Goal: Task Accomplishment & Management: Complete application form

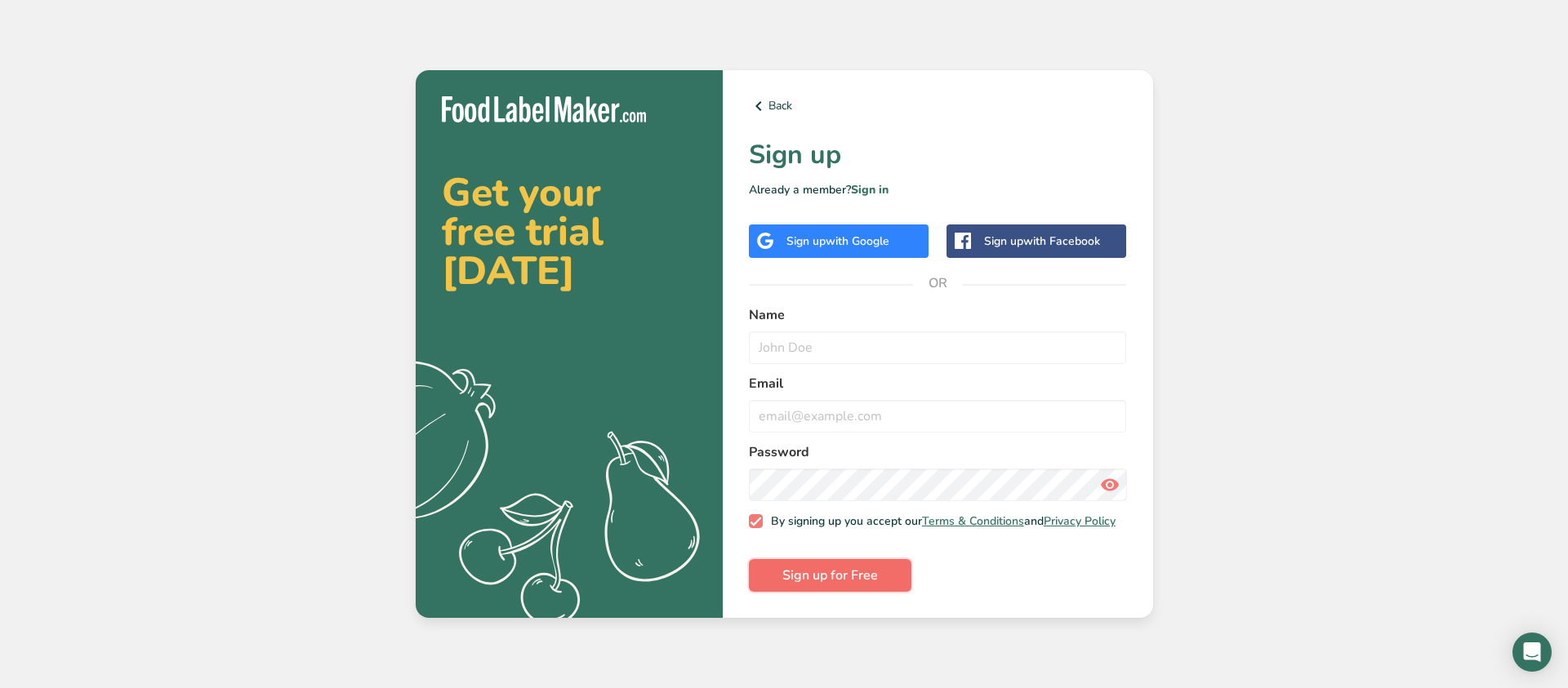
click at [848, 567] on button "Sign up for Free" at bounding box center [829, 575] width 163 height 32
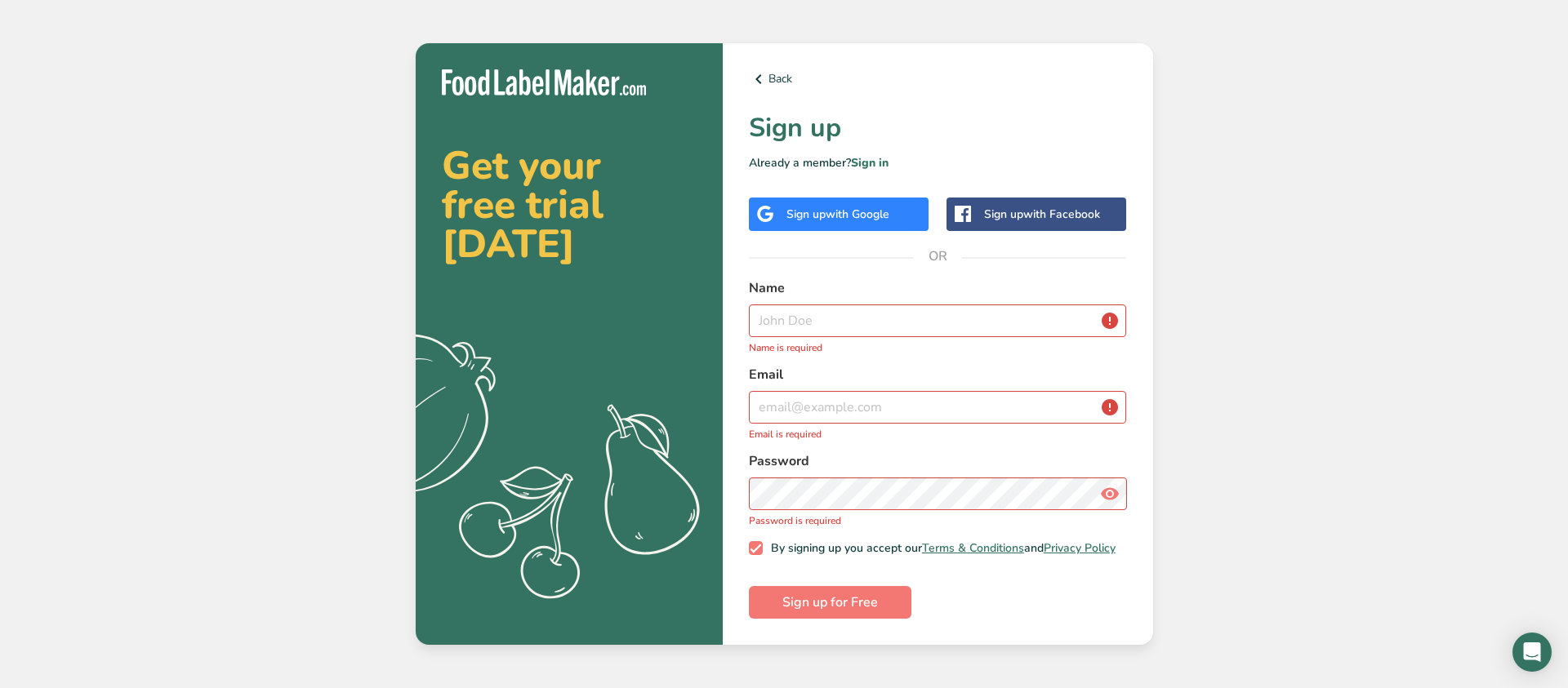
click at [840, 188] on div "Back Sign up Already a member? Sign in Sign up with Google Sign up with Faceboo…" at bounding box center [938, 345] width 431 height 602
click at [834, 206] on span "with Google" at bounding box center [857, 214] width 64 height 15
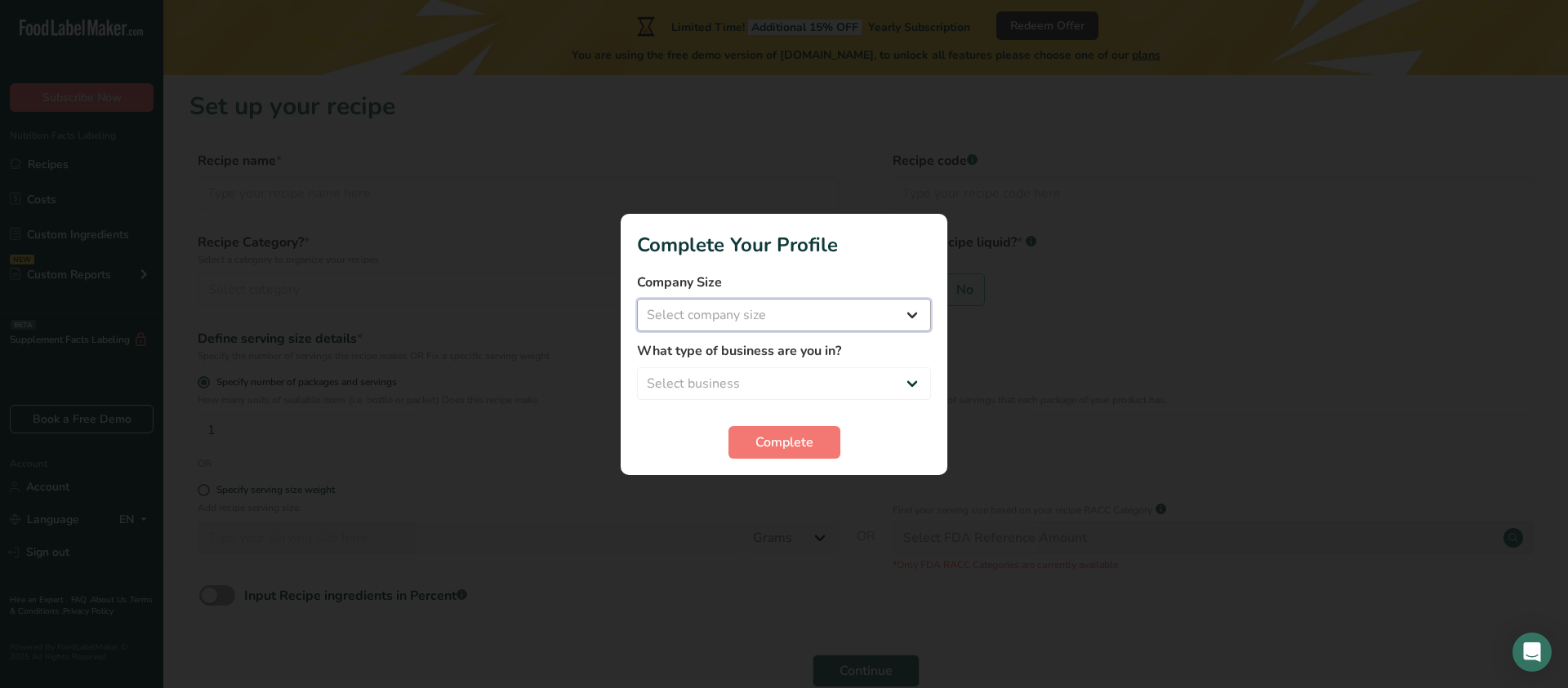
click at [771, 309] on select "Select company size Fewer than 10 Employees 10 to 50 Employees 51 to 500 Employ…" at bounding box center [784, 315] width 294 height 32
select select "1"
click at [637, 298] on select "Select company size Fewer than 10 Employees 10 to 50 Employees 51 to 500 Employ…" at bounding box center [784, 315] width 294 height 32
click at [704, 400] on form "Company Size Fewer than 10 Employees 10 to 50 Employees 51 to 500 Employees Ove…" at bounding box center [784, 366] width 294 height 186
click at [697, 384] on select "Select business Packaged Food Manufacturer Restaurant & Cafe Bakery Meal Plans …" at bounding box center [784, 383] width 294 height 32
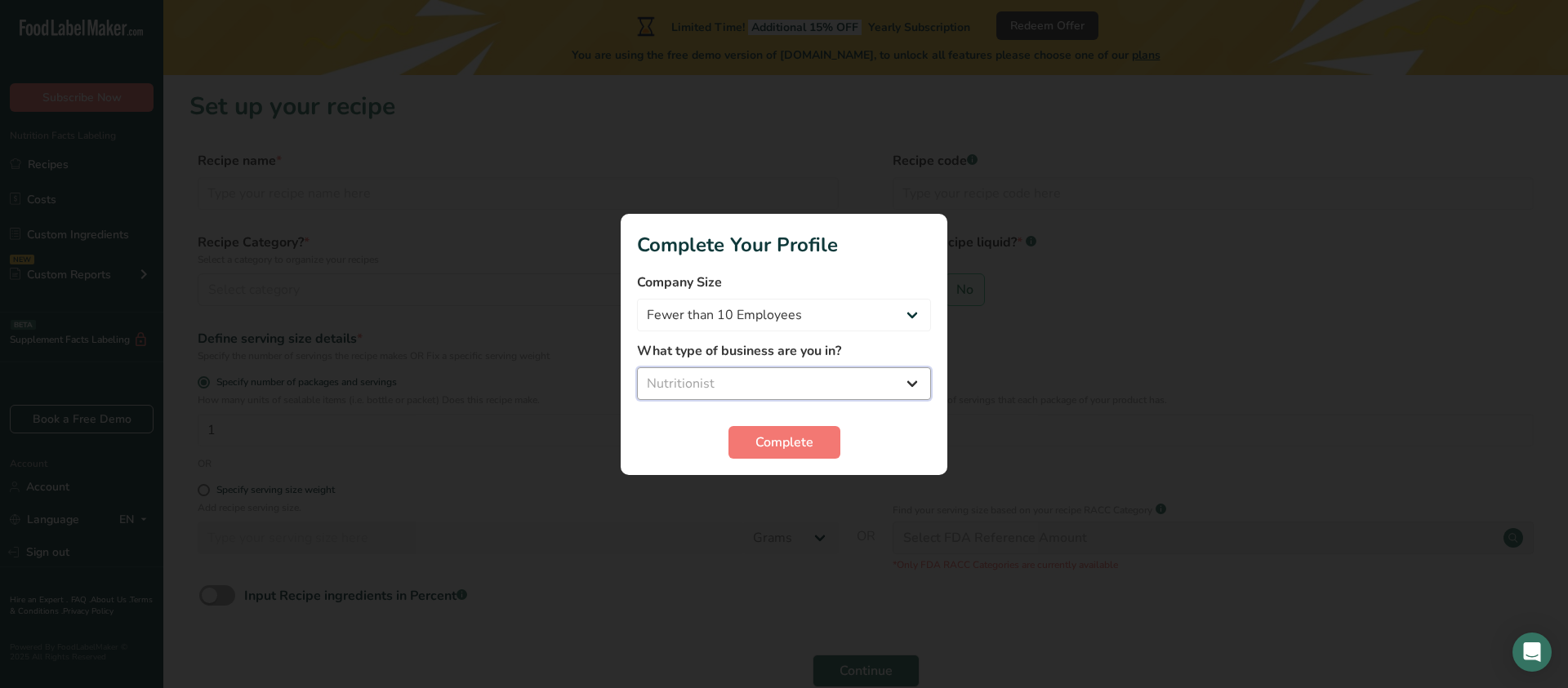
click at [637, 367] on select "Select business Packaged Food Manufacturer Restaurant & Cafe Bakery Meal Plans …" at bounding box center [784, 383] width 294 height 32
click at [785, 423] on form "Company Size Fewer than 10 Employees 10 to 50 Employees 51 to 500 Employees Ove…" at bounding box center [784, 366] width 294 height 186
click at [797, 379] on select "Packaged Food Manufacturer Restaurant & Cafe Bakery Meal Plans & Catering Compa…" at bounding box center [784, 383] width 294 height 32
select select "8"
click at [637, 367] on select "Packaged Food Manufacturer Restaurant & Cafe Bakery Meal Plans & Catering Compa…" at bounding box center [784, 383] width 294 height 32
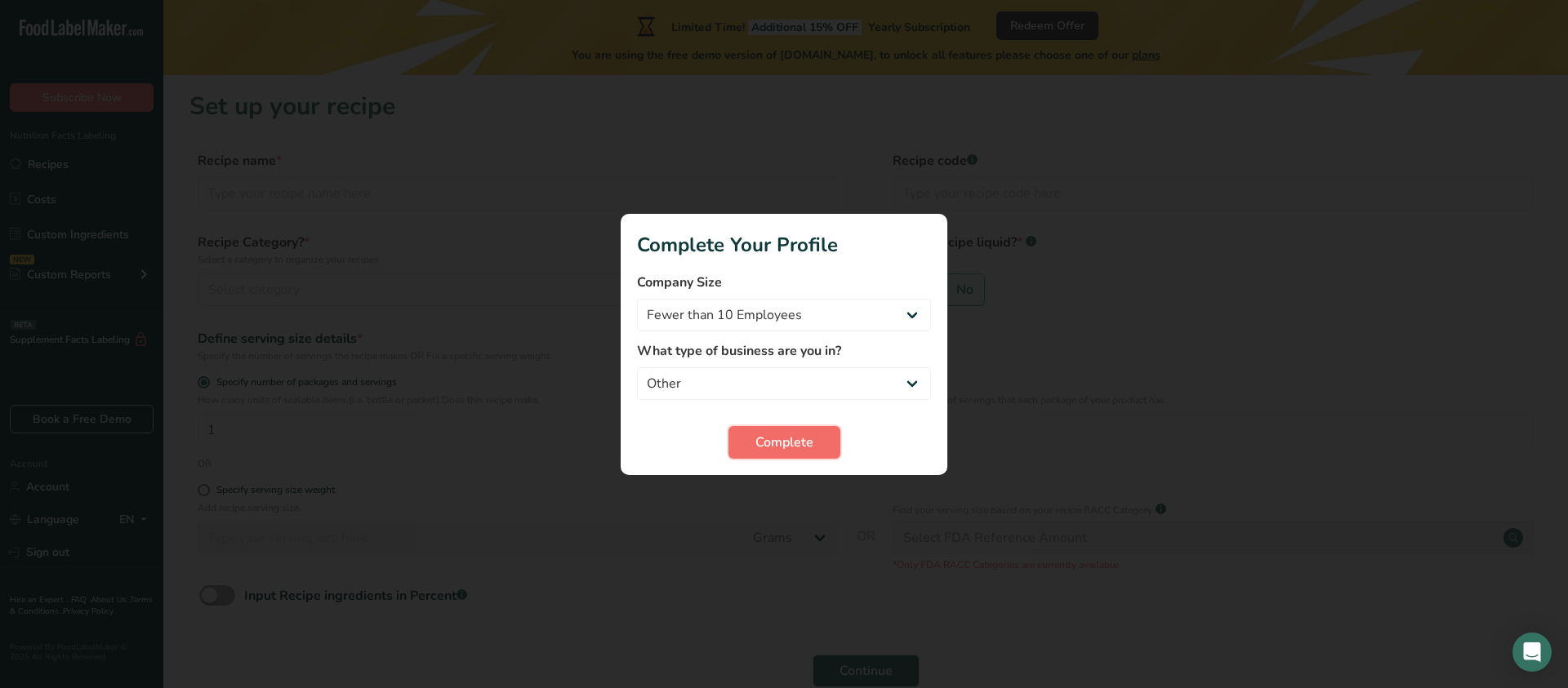
click at [792, 448] on span "Complete" at bounding box center [784, 442] width 58 height 20
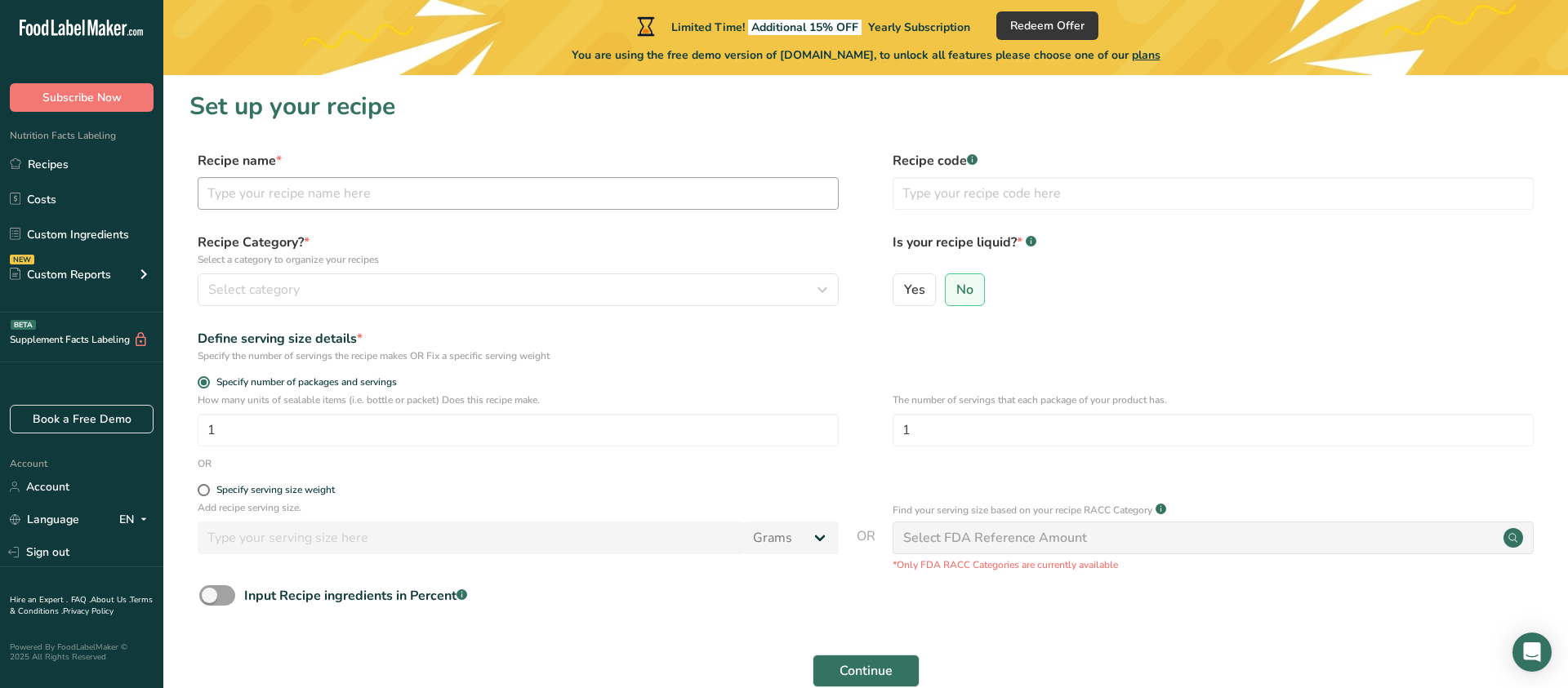
scroll to position [87, 0]
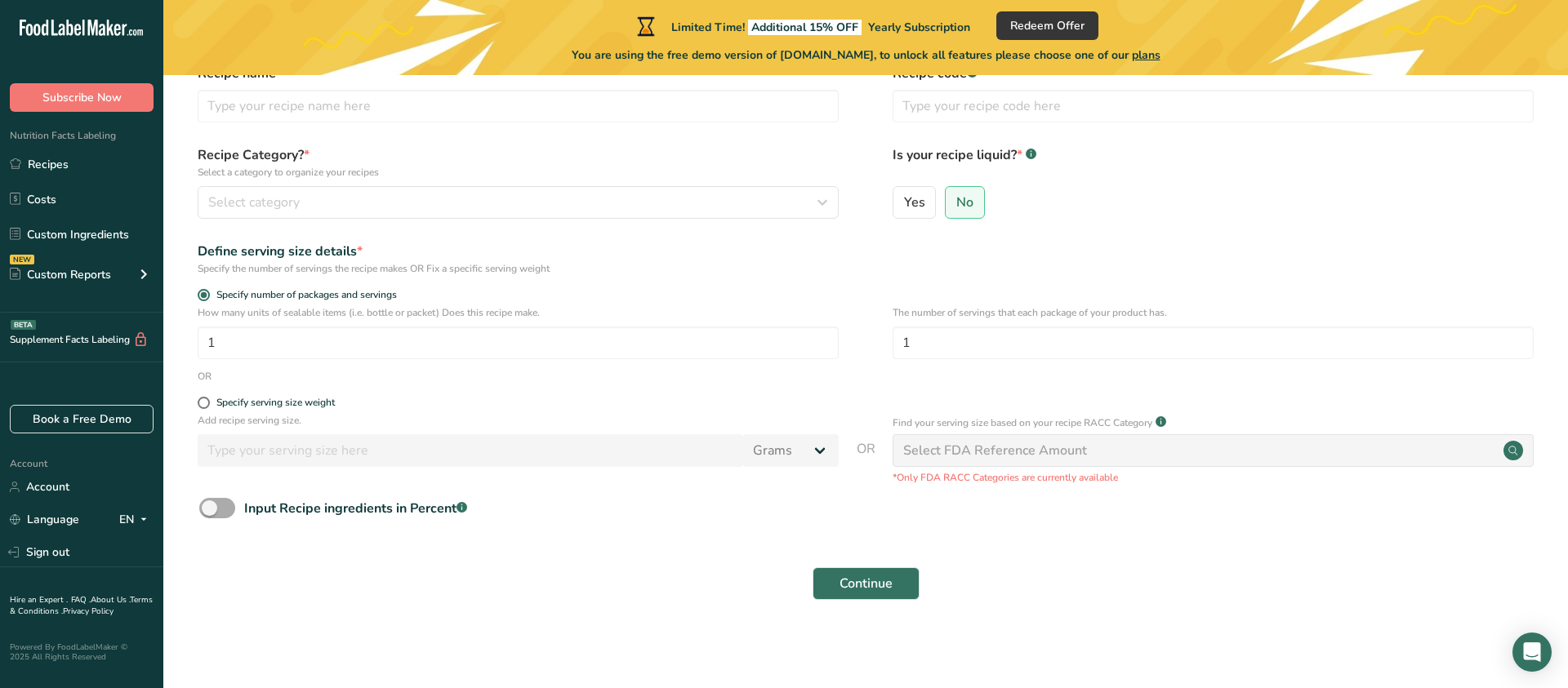
click at [228, 506] on span at bounding box center [218, 507] width 36 height 20
click at [210, 506] on input "Input Recipe ingredients in Percent .a-a{fill:#347362;}.b-a{fill:#fff;}" at bounding box center [204, 507] width 10 height 10
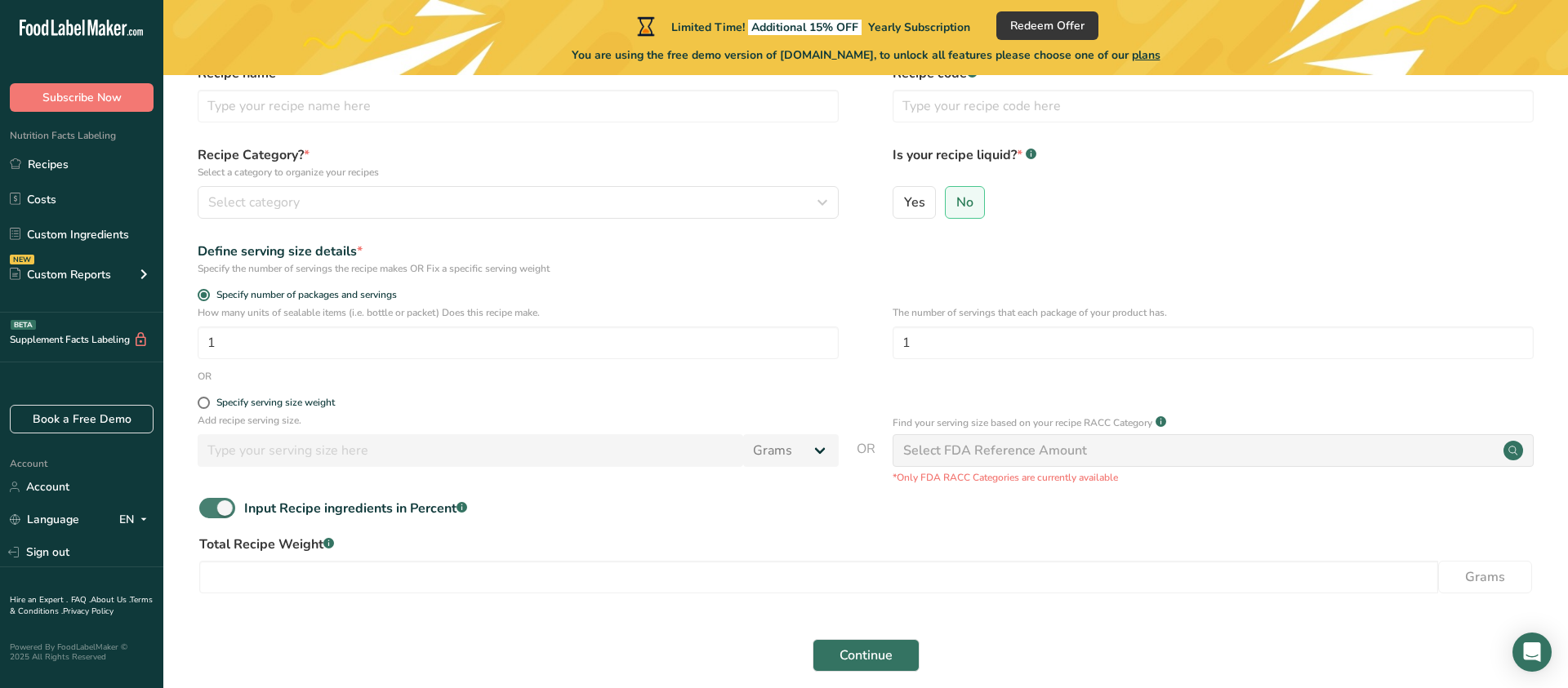
click at [228, 506] on span at bounding box center [218, 507] width 36 height 20
click at [210, 506] on input "Input Recipe ingredients in Percent .a-a{fill:#347362;}.b-a{fill:#fff;}" at bounding box center [204, 507] width 10 height 10
checkbox input "false"
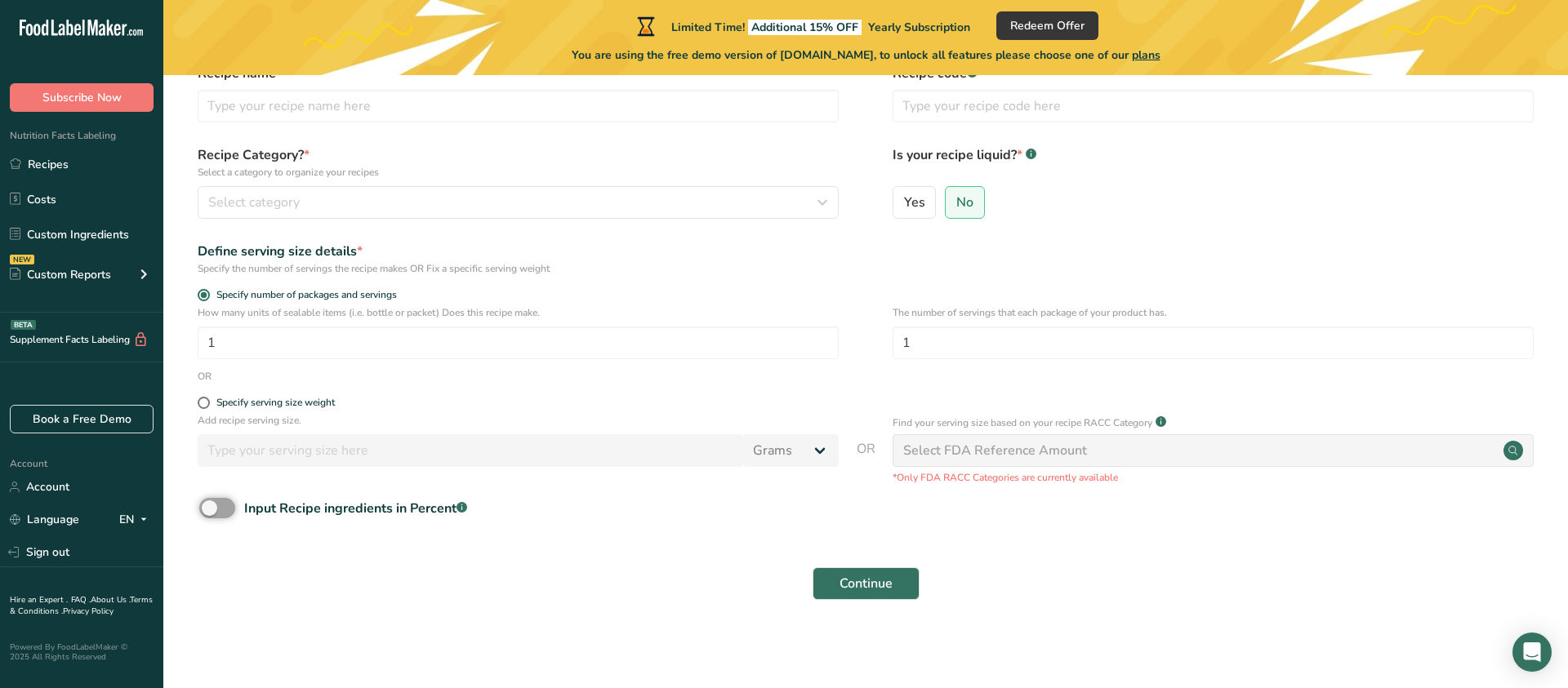
scroll to position [0, 0]
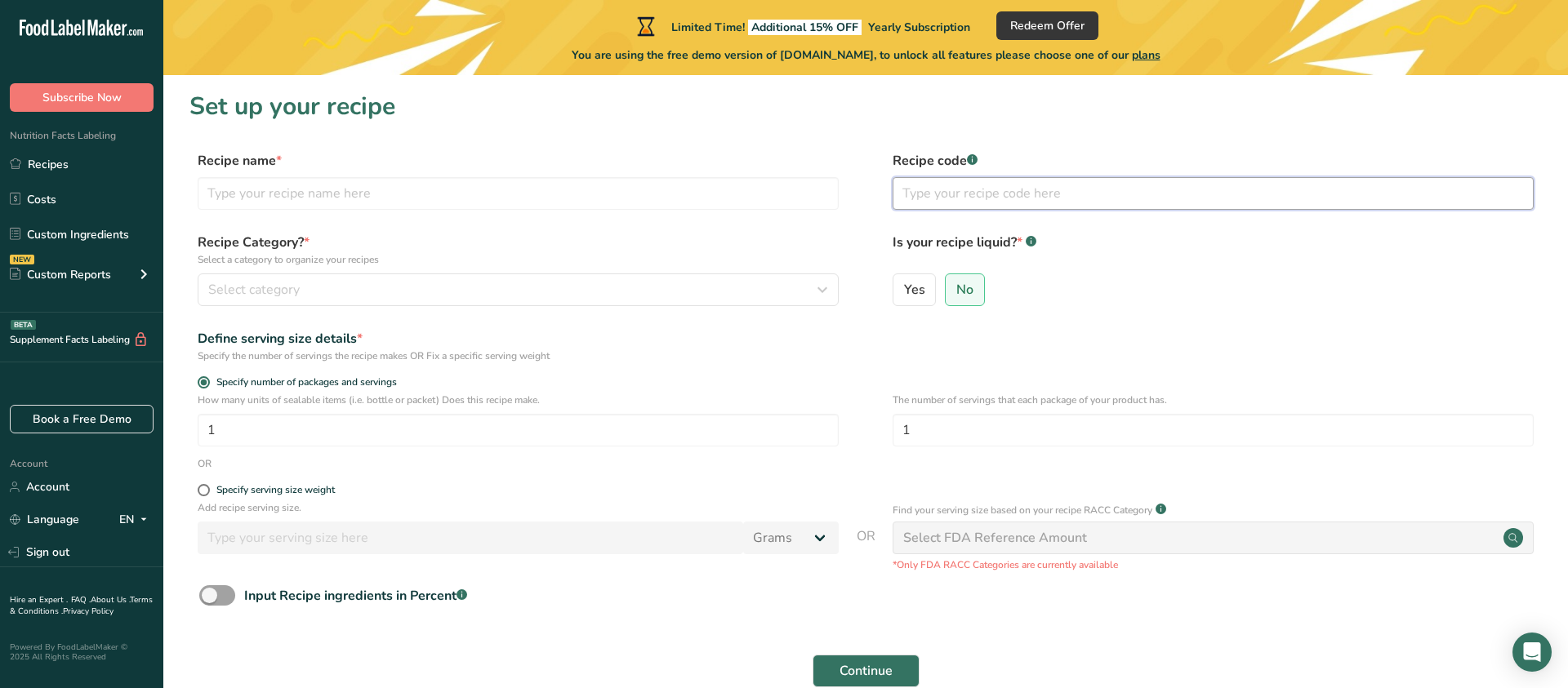
click at [1014, 197] on input "text" at bounding box center [1213, 193] width 641 height 32
click at [1175, 267] on div "Is your recipe liquid? * .a-a{fill:#347362;}.b-a{fill:#fff;} Yes No" at bounding box center [1213, 275] width 641 height 84
click at [67, 237] on link "Custom Ingredients" at bounding box center [82, 234] width 164 height 31
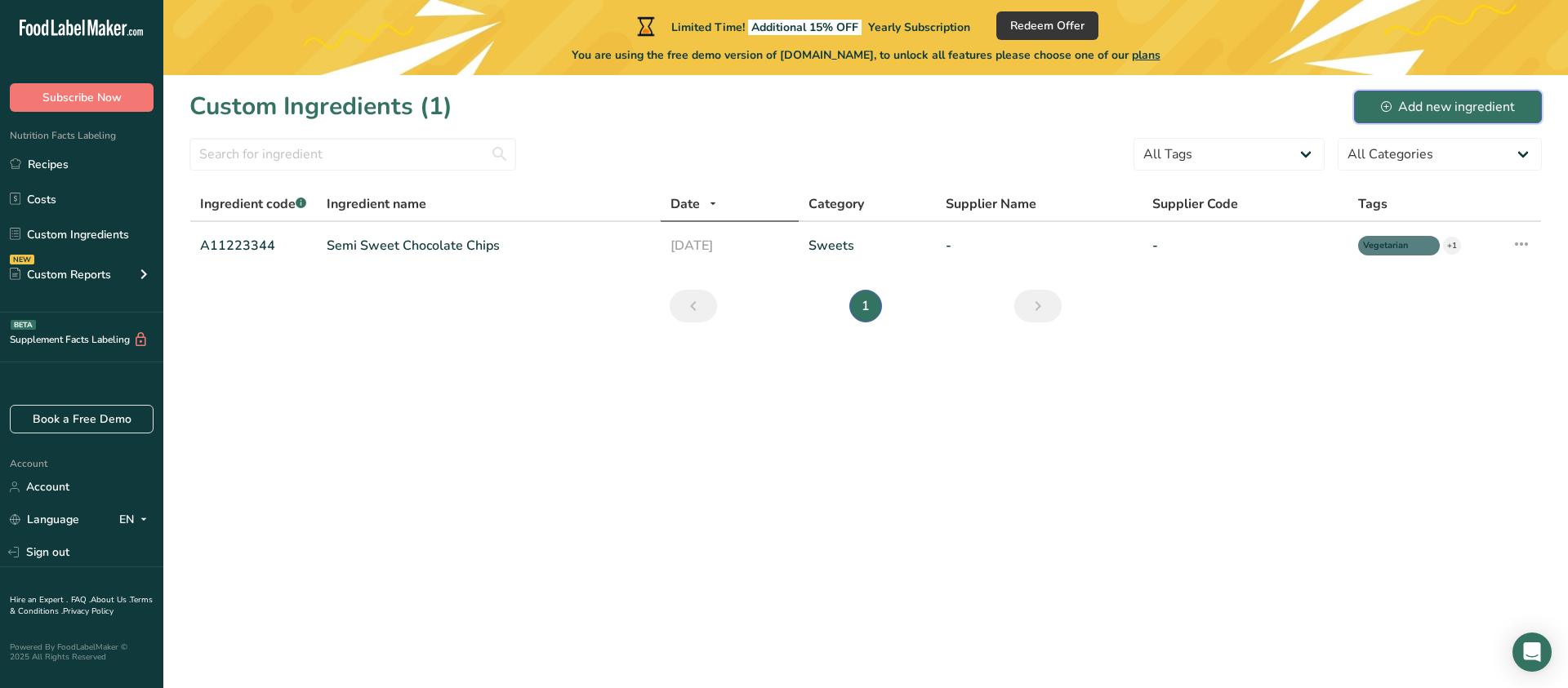
click at [1175, 116] on div "Add new ingredient" at bounding box center [1447, 106] width 134 height 20
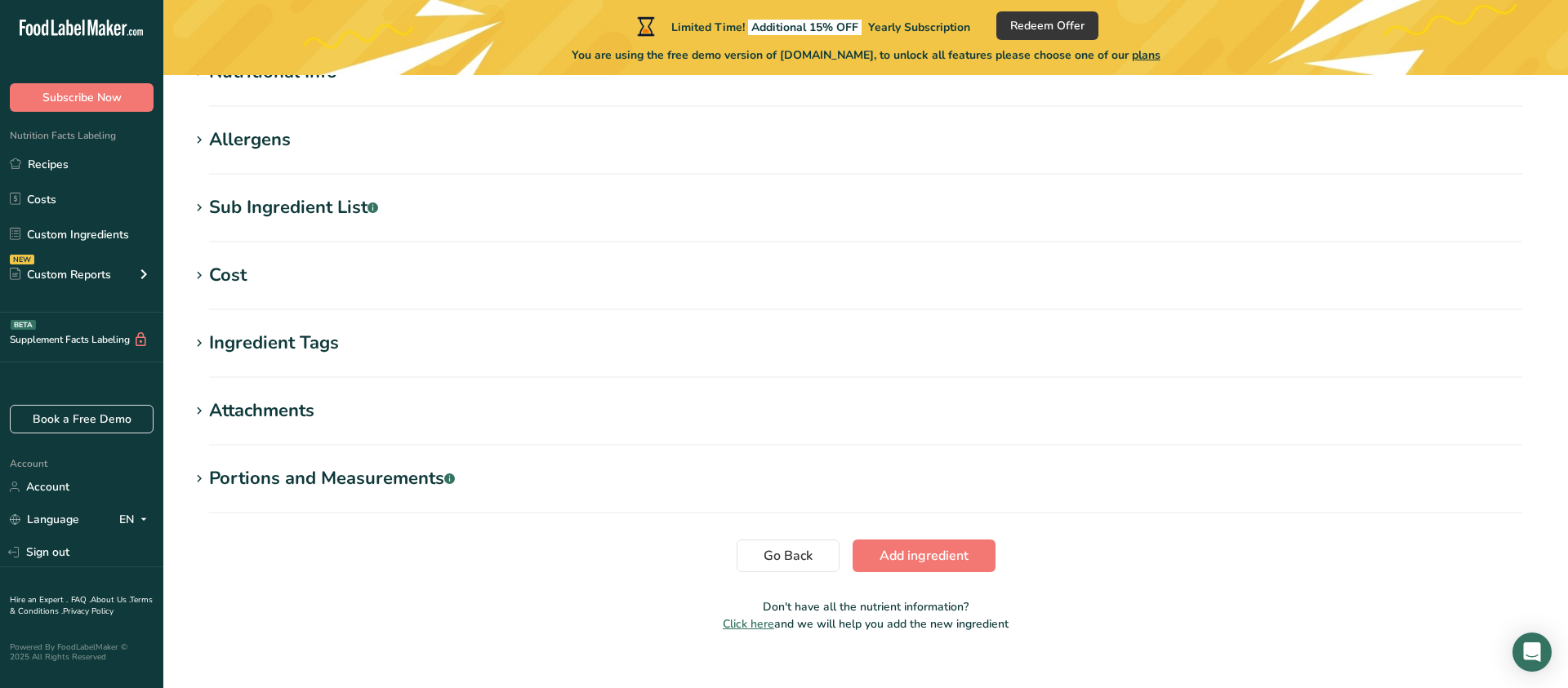
scroll to position [673, 0]
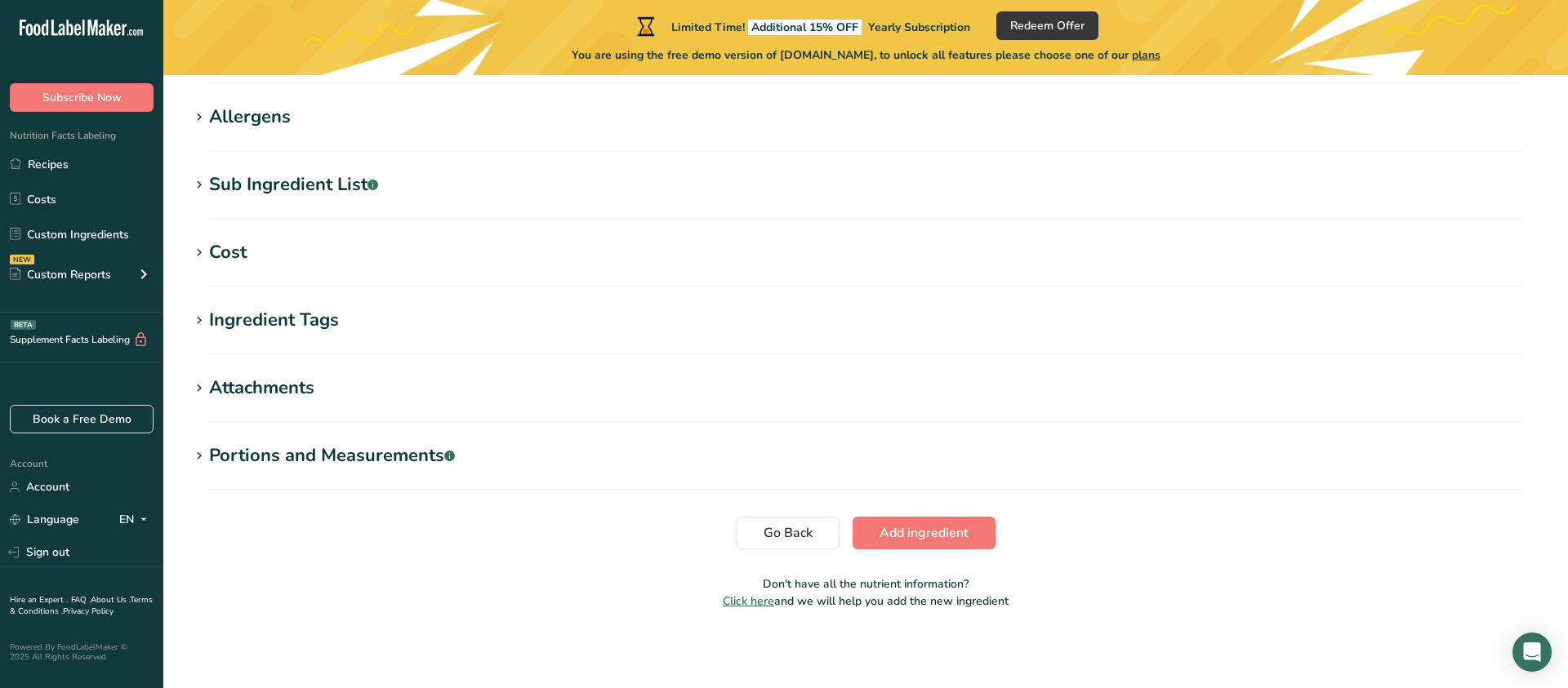
click at [422, 200] on section "Sub Ingredient List .a-a{fill:#347362;}.b-a{fill:#fff;} Translate" at bounding box center [865, 195] width 1352 height 48
drag, startPoint x: 411, startPoint y: 187, endPoint x: 401, endPoint y: 187, distance: 10.0
click at [410, 187] on h1 "Sub Ingredient List .a-a{fill:#347362;}.b-a{fill:#fff;}" at bounding box center [865, 184] width 1352 height 27
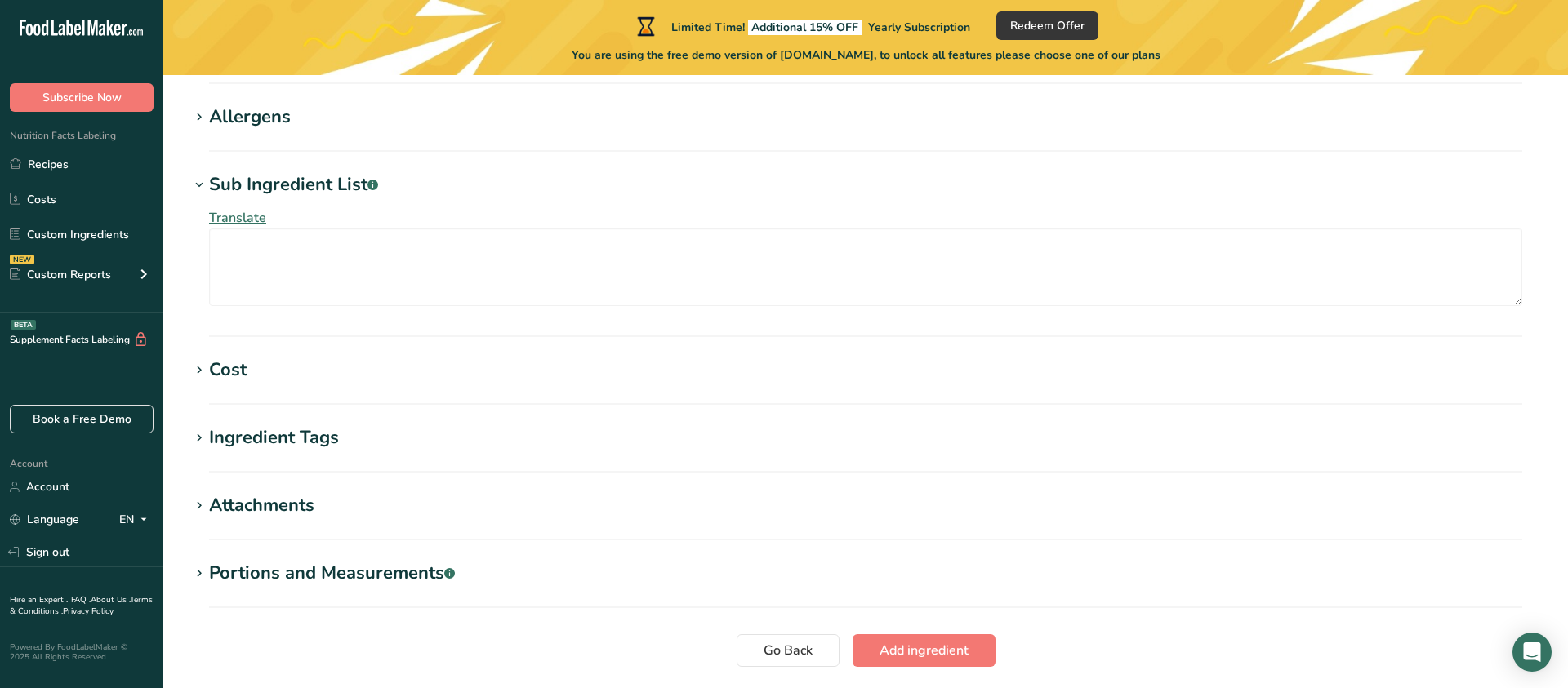
drag, startPoint x: 223, startPoint y: 178, endPoint x: 186, endPoint y: 188, distance: 38.3
click at [221, 180] on div "Sub Ingredient List .a-a{fill:#347362;}.b-a{fill:#fff;}" at bounding box center [294, 184] width 169 height 27
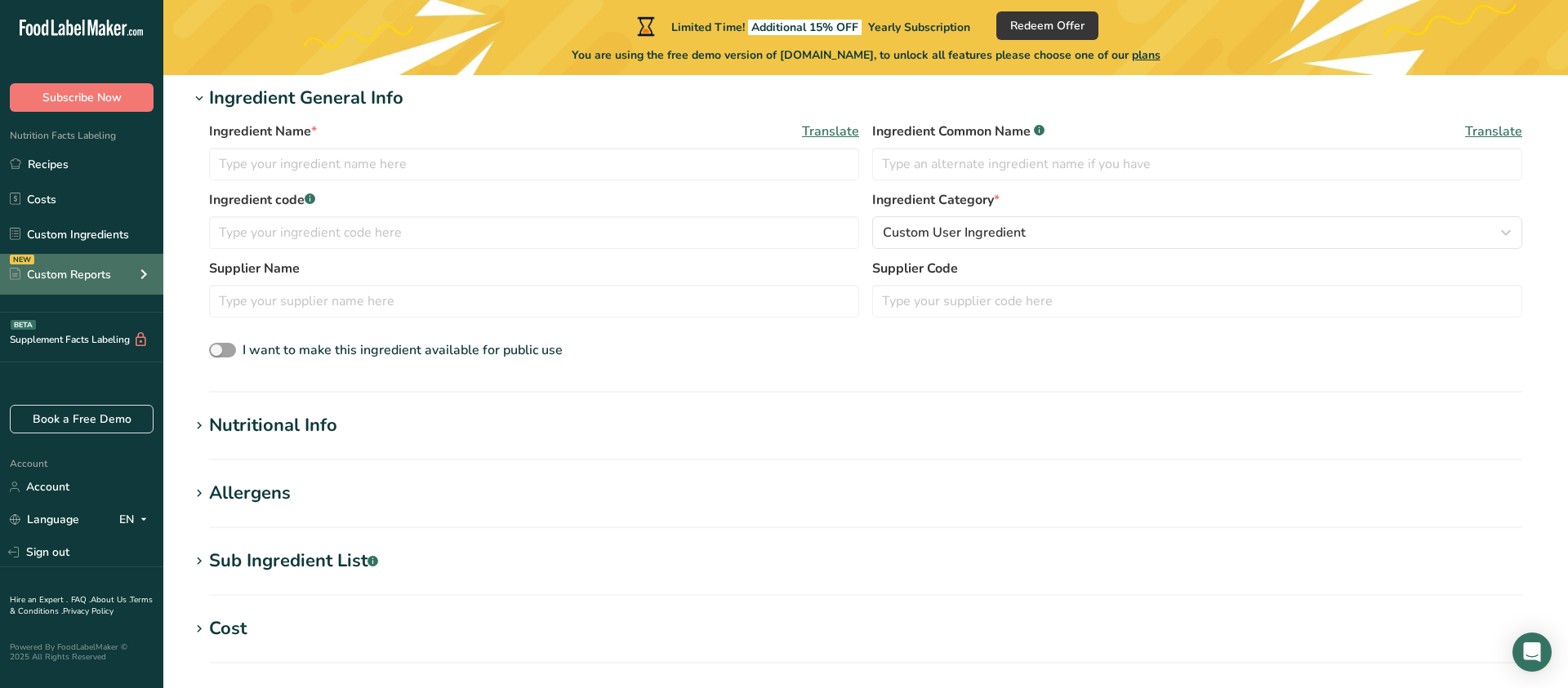
scroll to position [0, 0]
